Goal: Find specific page/section: Find specific page/section

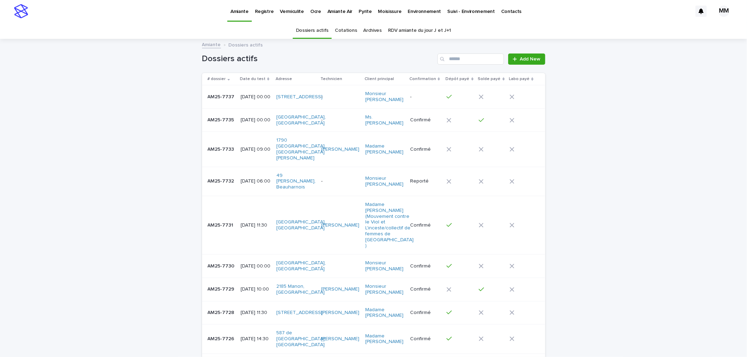
drag, startPoint x: 610, startPoint y: 106, endPoint x: 610, endPoint y: 101, distance: 5.6
click at [358, 13] on p "Pyrite" at bounding box center [364, 7] width 13 height 15
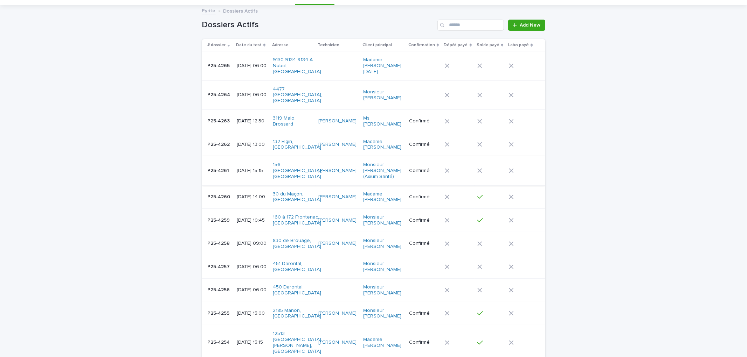
scroll to position [155, 0]
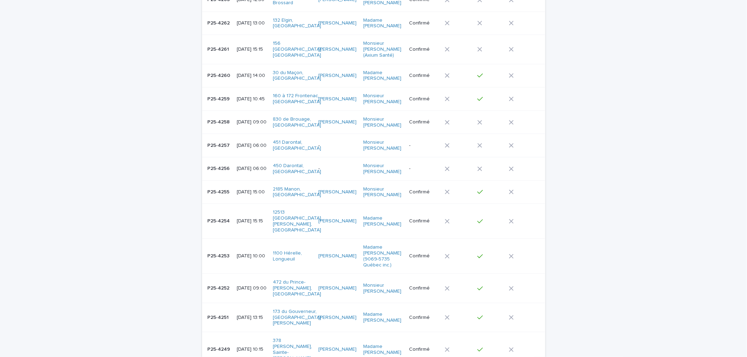
click at [212, 259] on td "P25-4253 P25-4253" at bounding box center [218, 256] width 32 height 35
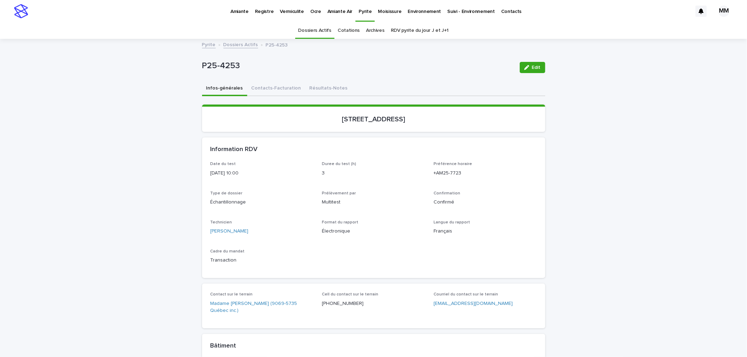
click at [202, 38] on div "Dossiers Actifs Cotations Archives RDV pyrite du jour J et J+1" at bounding box center [373, 30] width 747 height 16
click at [205, 46] on link "Pyrite" at bounding box center [209, 44] width 14 height 8
